Goal: Register for event/course

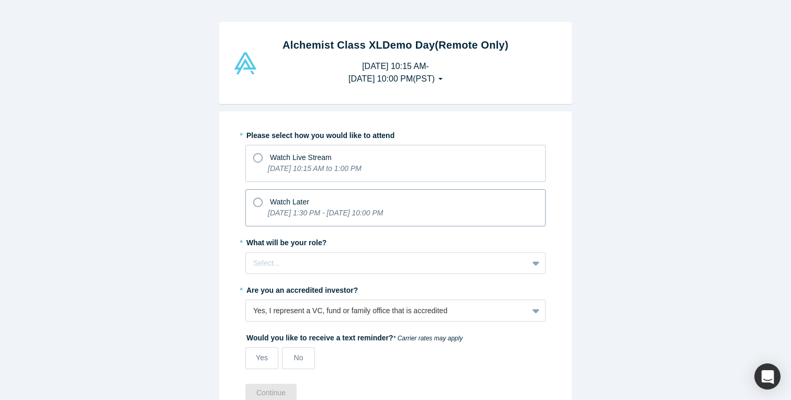
click at [253, 199] on icon at bounding box center [257, 202] width 9 height 9
click at [0, 0] on input "Watch Later [DATE] 1:30 PM - [DATE] 10:00 PM" at bounding box center [0, 0] width 0 height 0
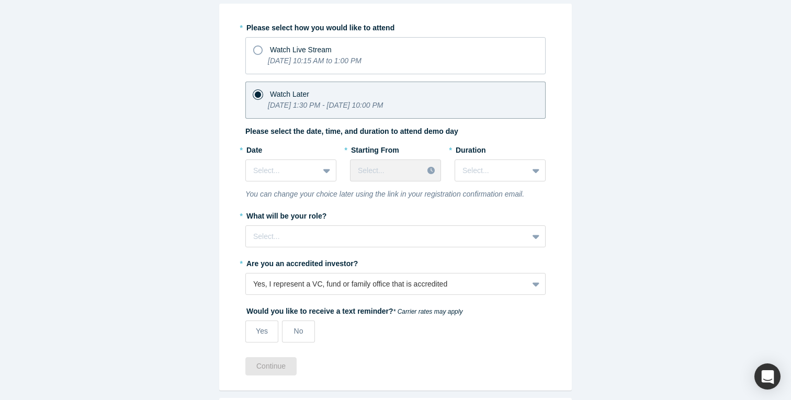
scroll to position [162, 0]
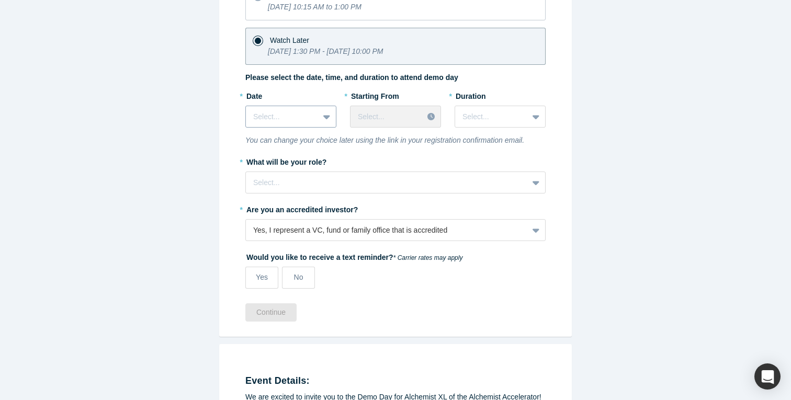
click at [291, 122] on div at bounding box center [282, 116] width 58 height 13
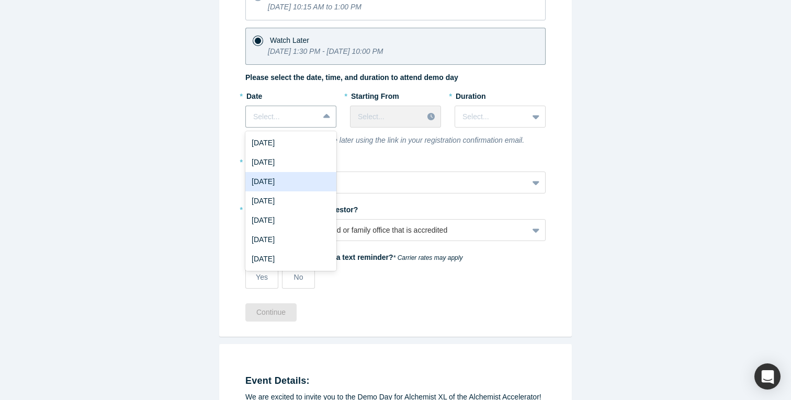
click at [298, 175] on div "[DATE]" at bounding box center [290, 181] width 91 height 19
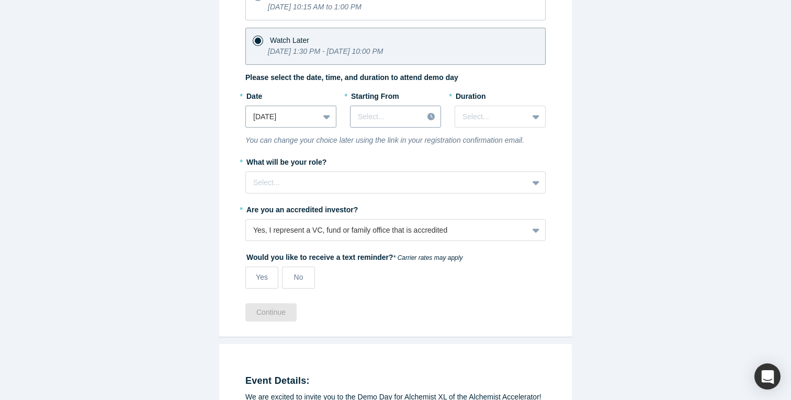
click at [383, 108] on div "Select..." at bounding box center [386, 116] width 72 height 17
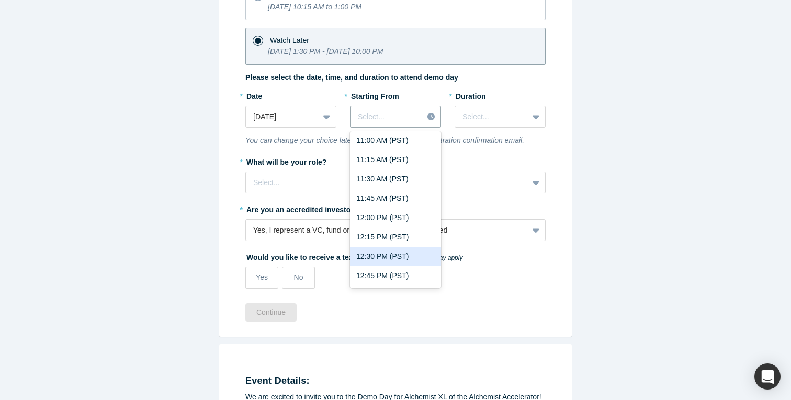
scroll to position [861, 0]
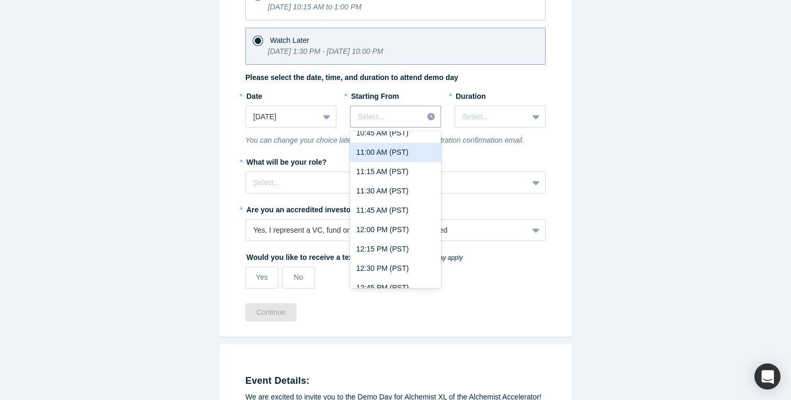
click at [383, 155] on div "11:00 AM (PST)" at bounding box center [395, 152] width 91 height 19
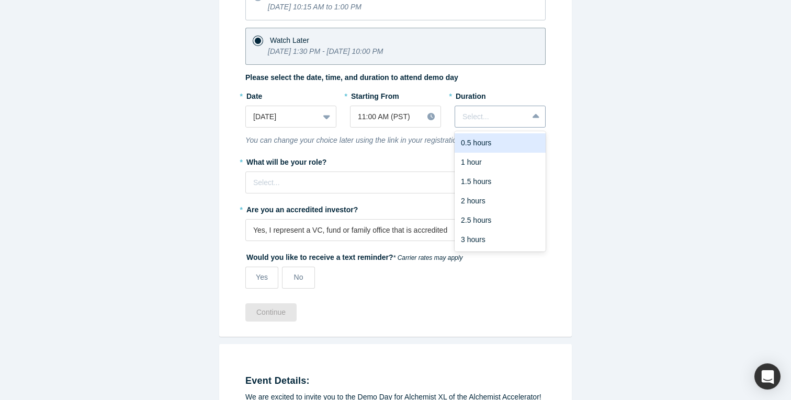
click at [479, 113] on div at bounding box center [491, 116] width 58 height 13
click at [494, 168] on div "1 hour" at bounding box center [499, 162] width 91 height 19
click at [405, 186] on div at bounding box center [386, 182] width 267 height 13
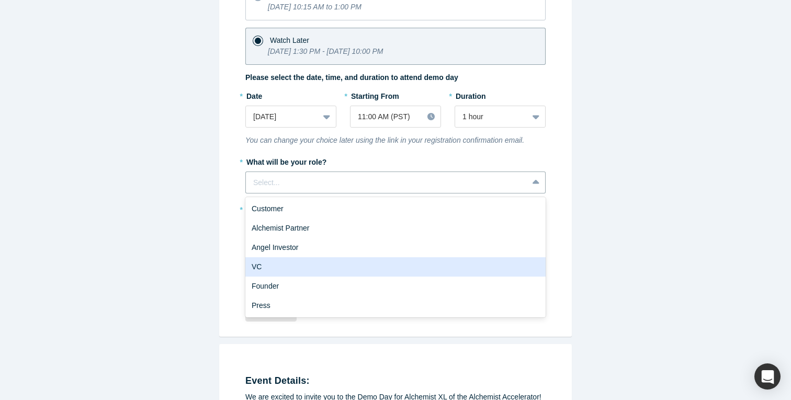
click at [336, 260] on div "VC" at bounding box center [395, 266] width 300 height 19
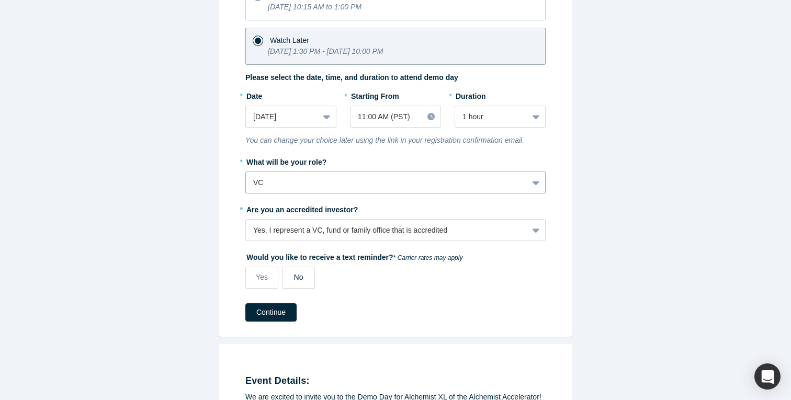
click at [291, 281] on label "No" at bounding box center [298, 278] width 33 height 22
click at [0, 0] on input "No" at bounding box center [0, 0] width 0 height 0
click at [282, 313] on button "Continue" at bounding box center [270, 312] width 51 height 18
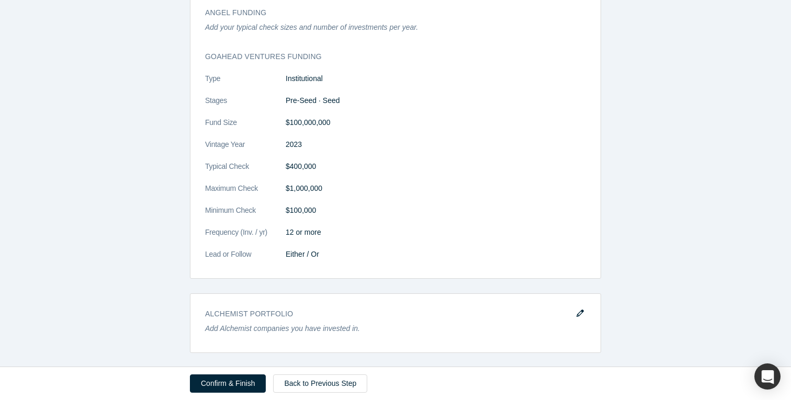
scroll to position [1022, 0]
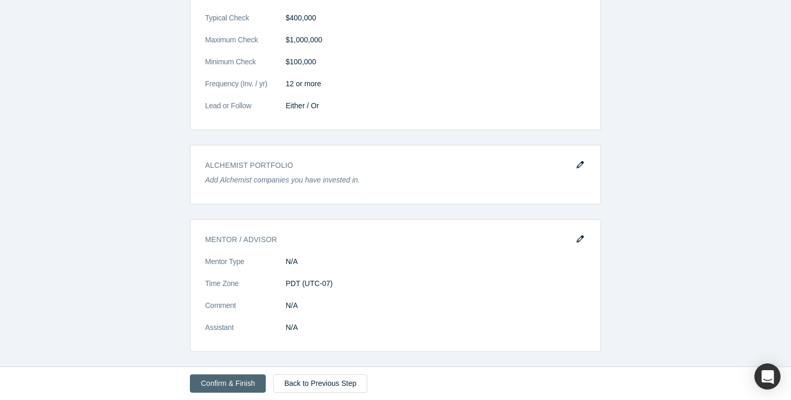
click at [241, 384] on button "Confirm & Finish" at bounding box center [228, 383] width 76 height 18
